Goal: Check status

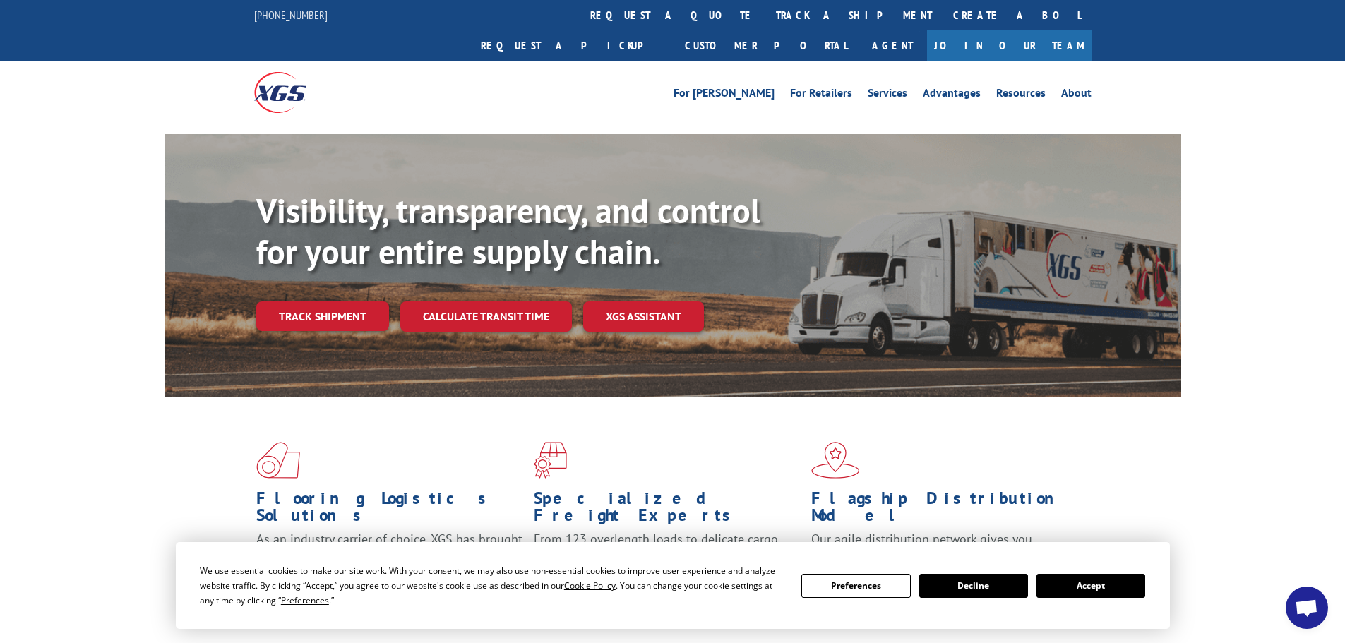
click at [1080, 587] on button "Accept" at bounding box center [1091, 586] width 109 height 24
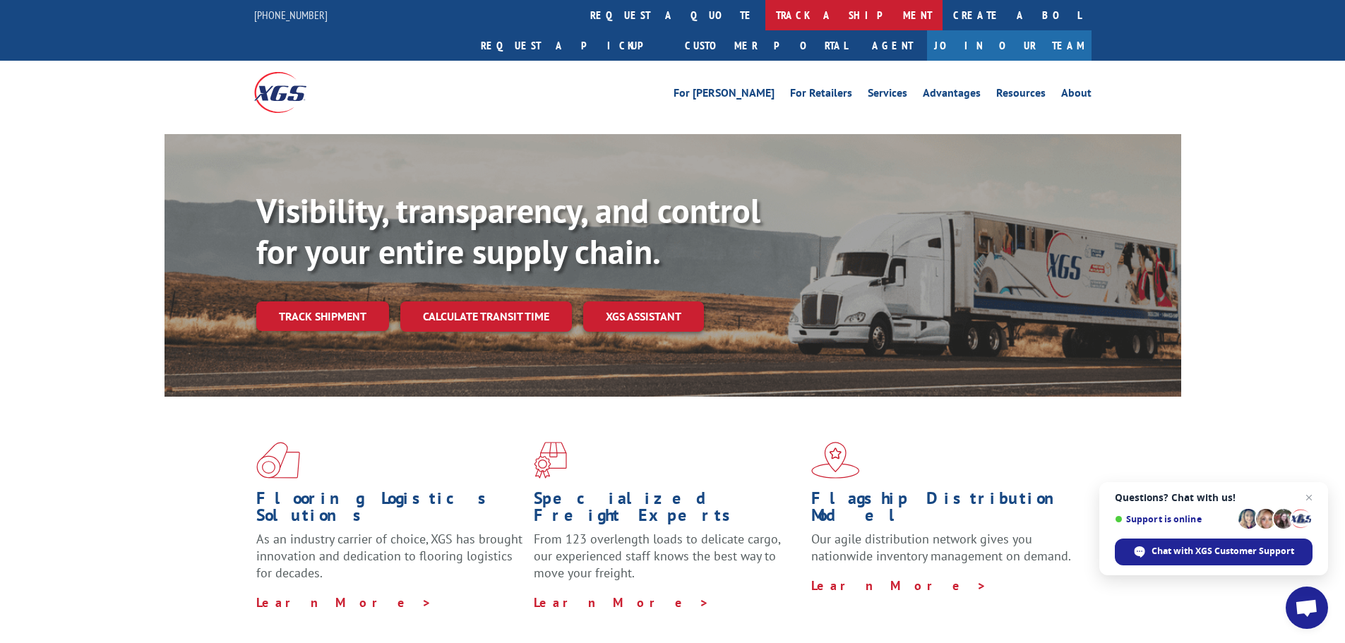
click at [765, 18] on link "track a shipment" at bounding box center [853, 15] width 177 height 30
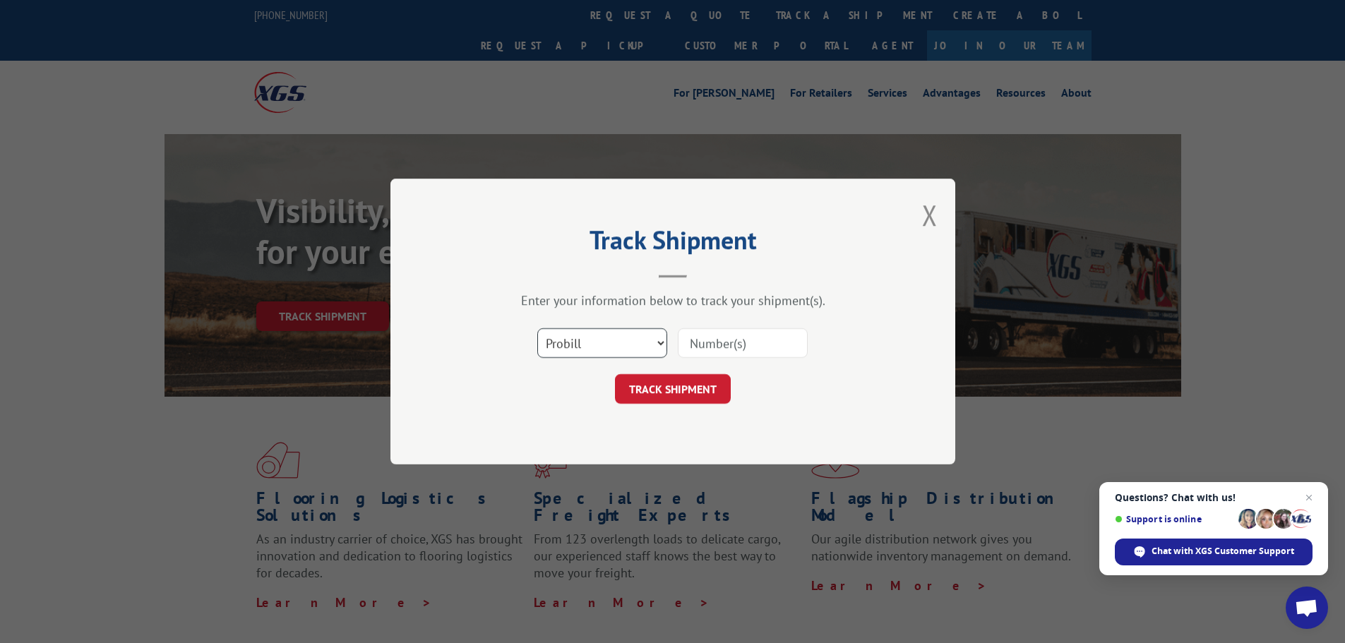
click at [589, 353] on select "Select category... Probill BOL PO" at bounding box center [602, 343] width 130 height 30
select select "po"
click at [537, 328] on select "Select category... Probill BOL PO" at bounding box center [602, 343] width 130 height 30
click at [719, 345] on input at bounding box center [743, 343] width 130 height 30
paste input "44522749"
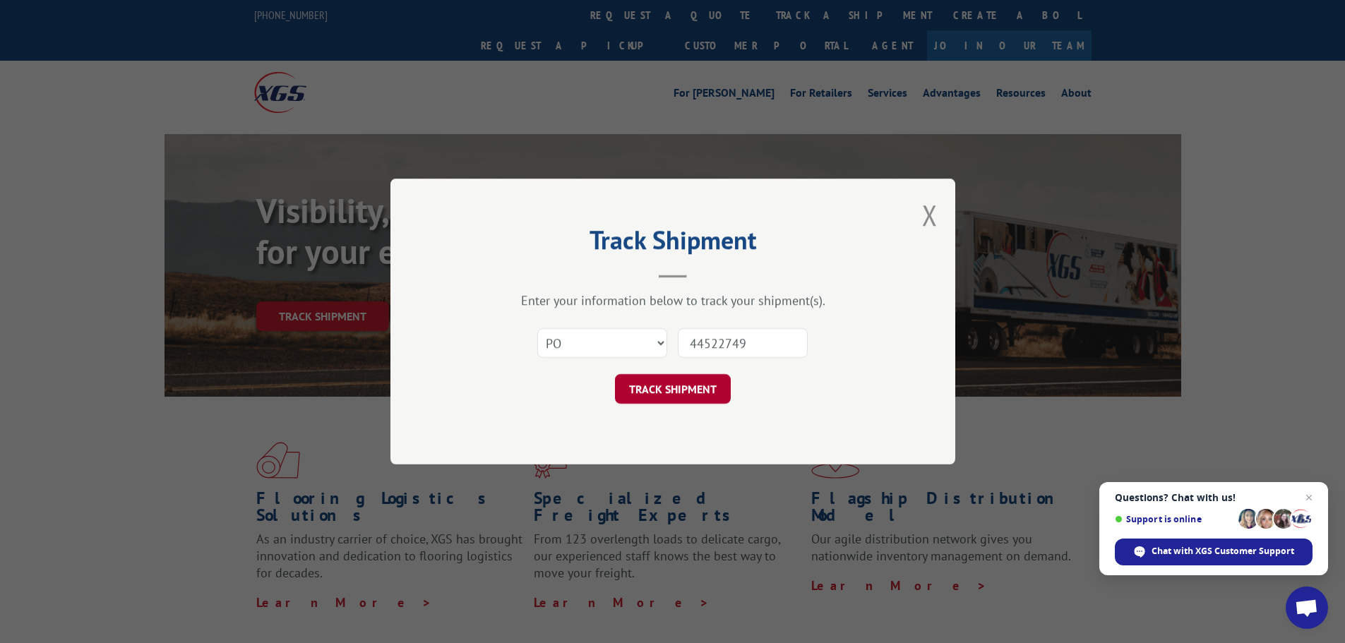
type input "44522749"
click at [673, 388] on button "TRACK SHIPMENT" at bounding box center [673, 389] width 116 height 30
